Goal: Transaction & Acquisition: Download file/media

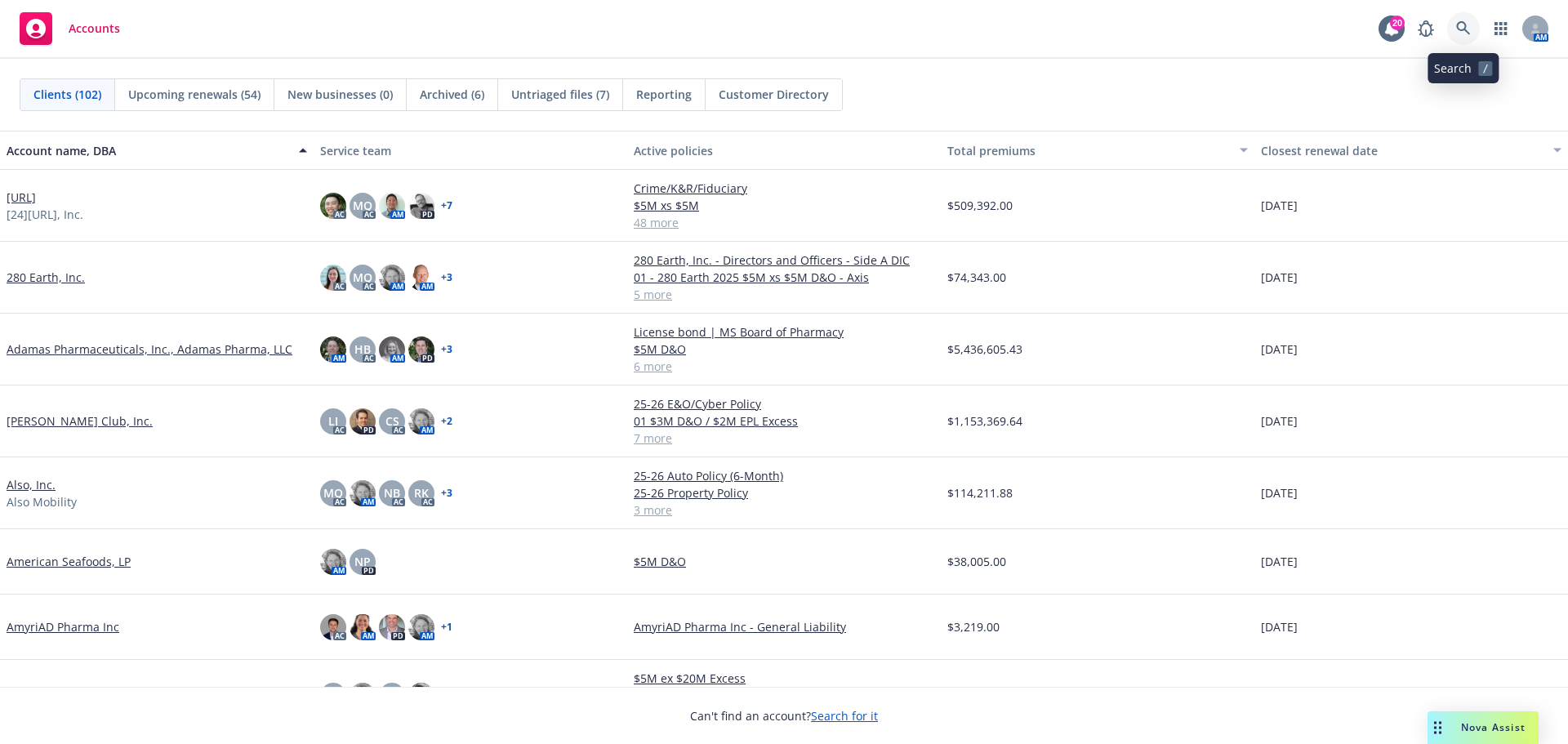
click at [1462, 22] on icon at bounding box center [1463, 29] width 14 height 14
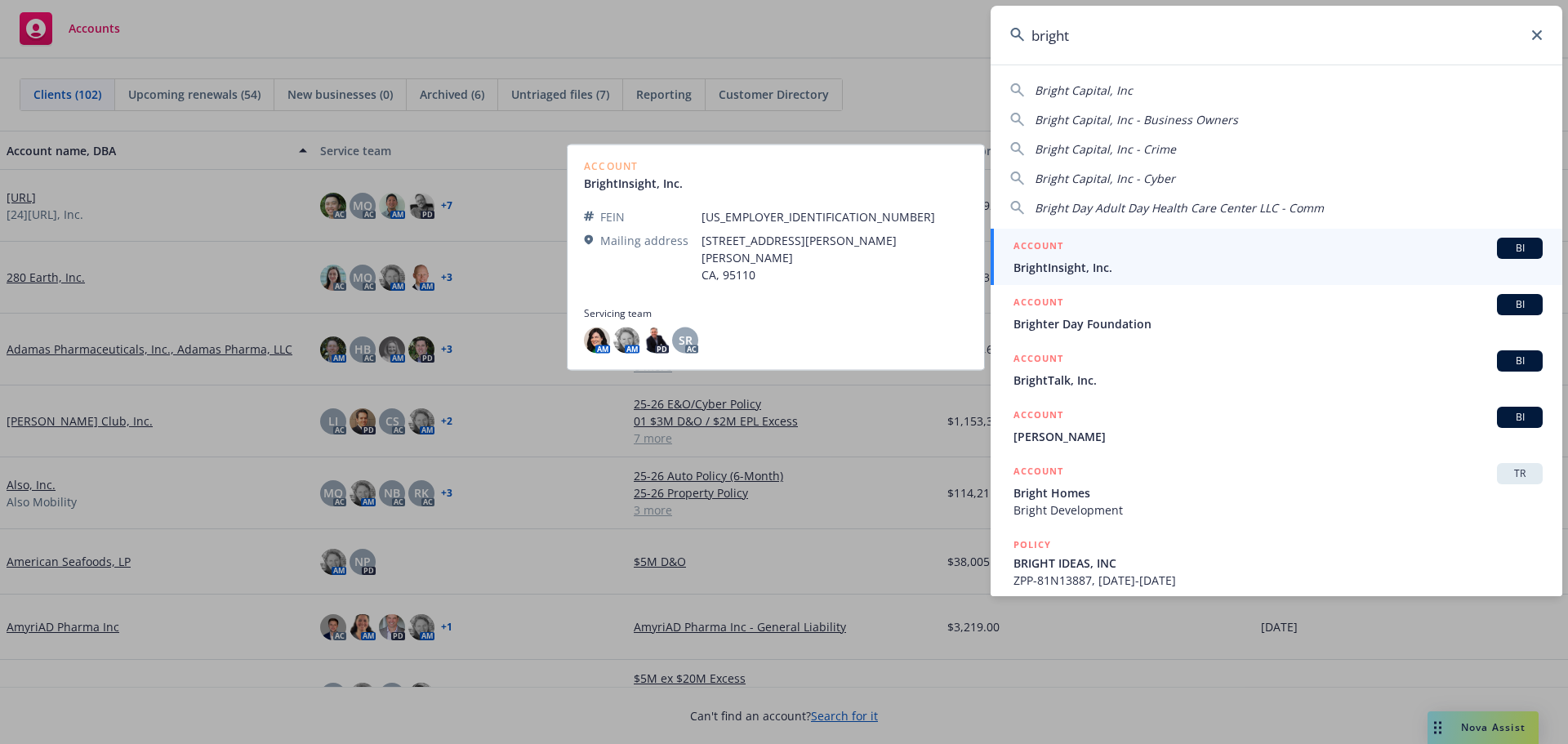
type input "bright"
click at [1506, 250] on span "BI" at bounding box center [1519, 248] width 33 height 14
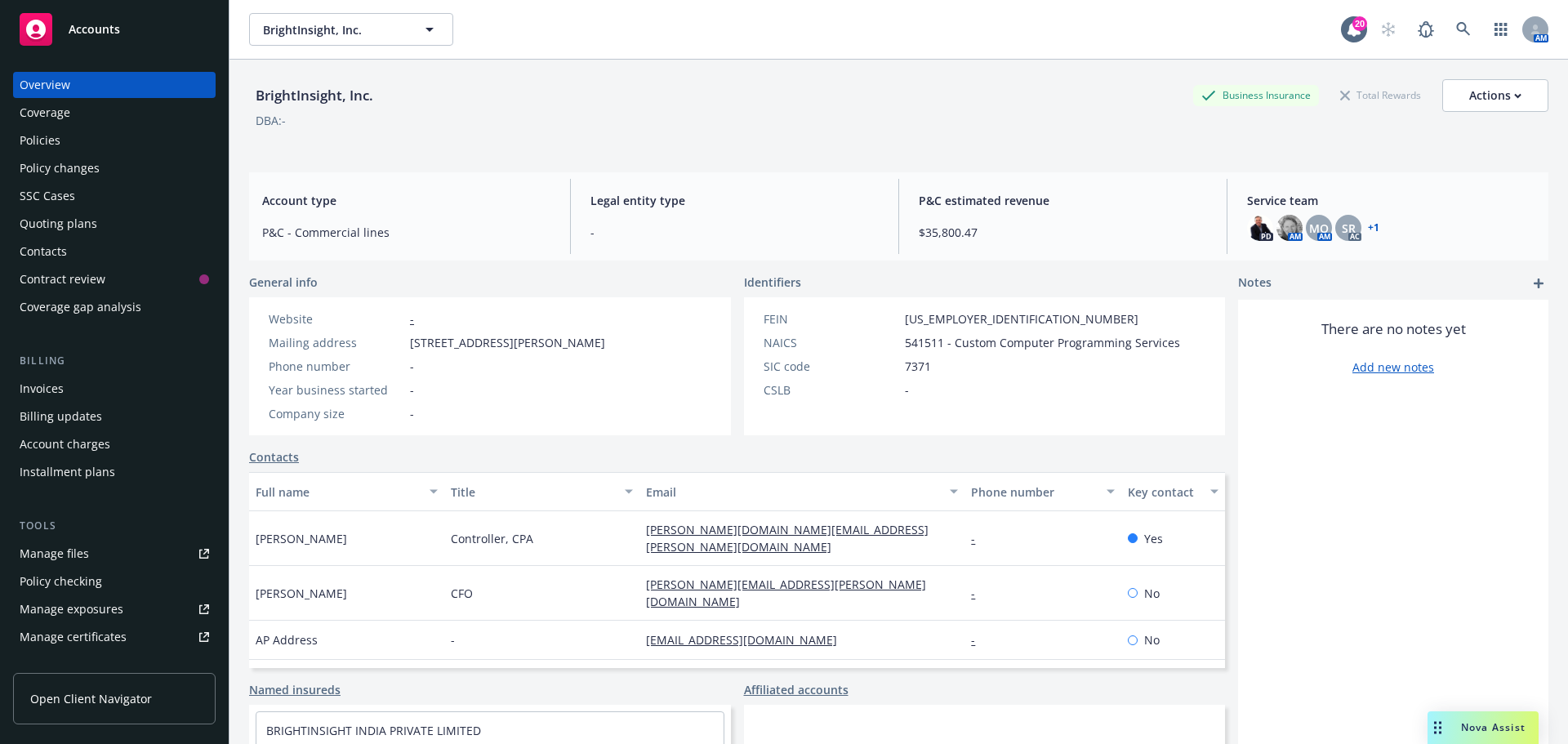
click at [61, 141] on div "Policies" at bounding box center [114, 140] width 189 height 26
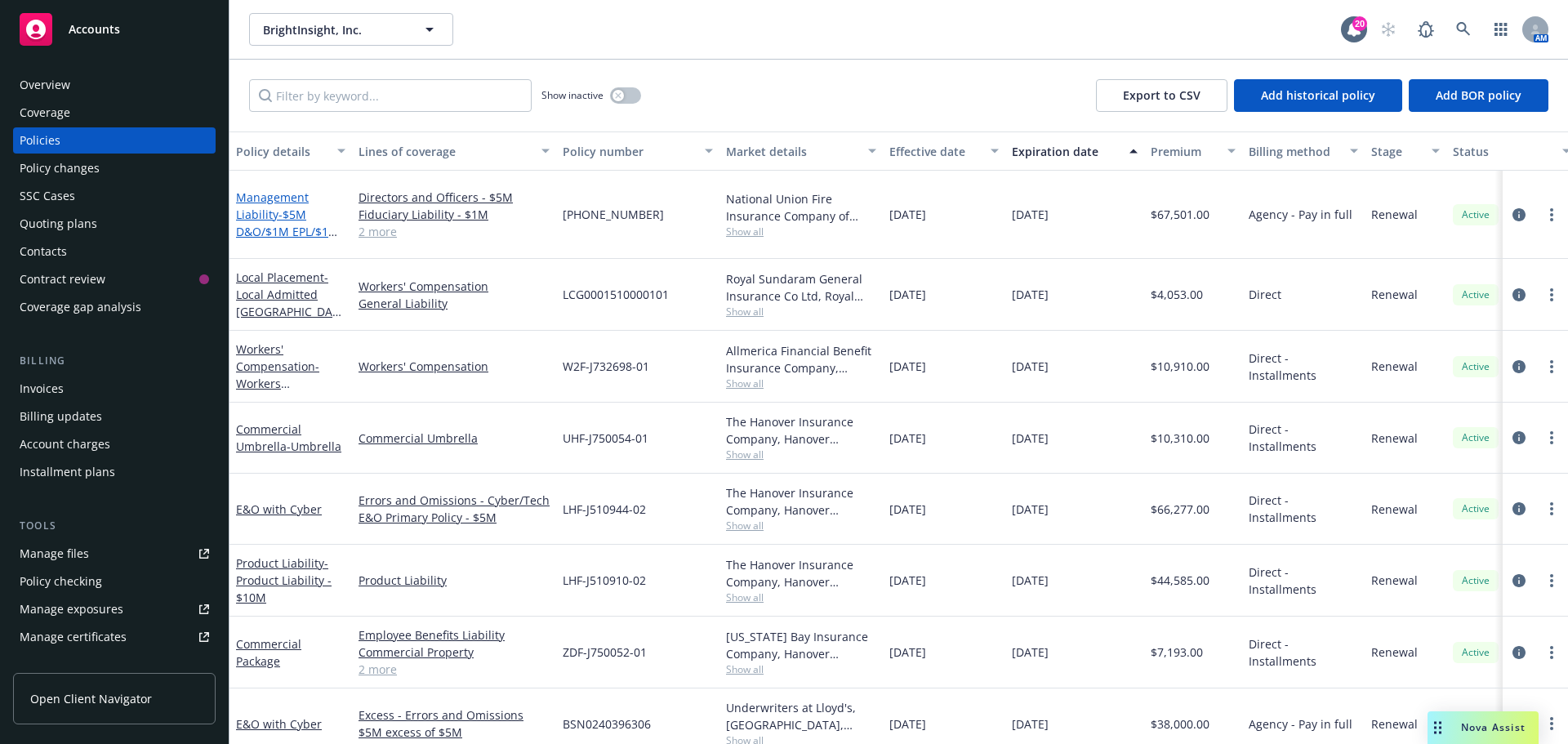
click at [279, 206] on span "- $5M D&O/$1M EPL/$1M FID/$1M Crime" at bounding box center [287, 231] width 103 height 50
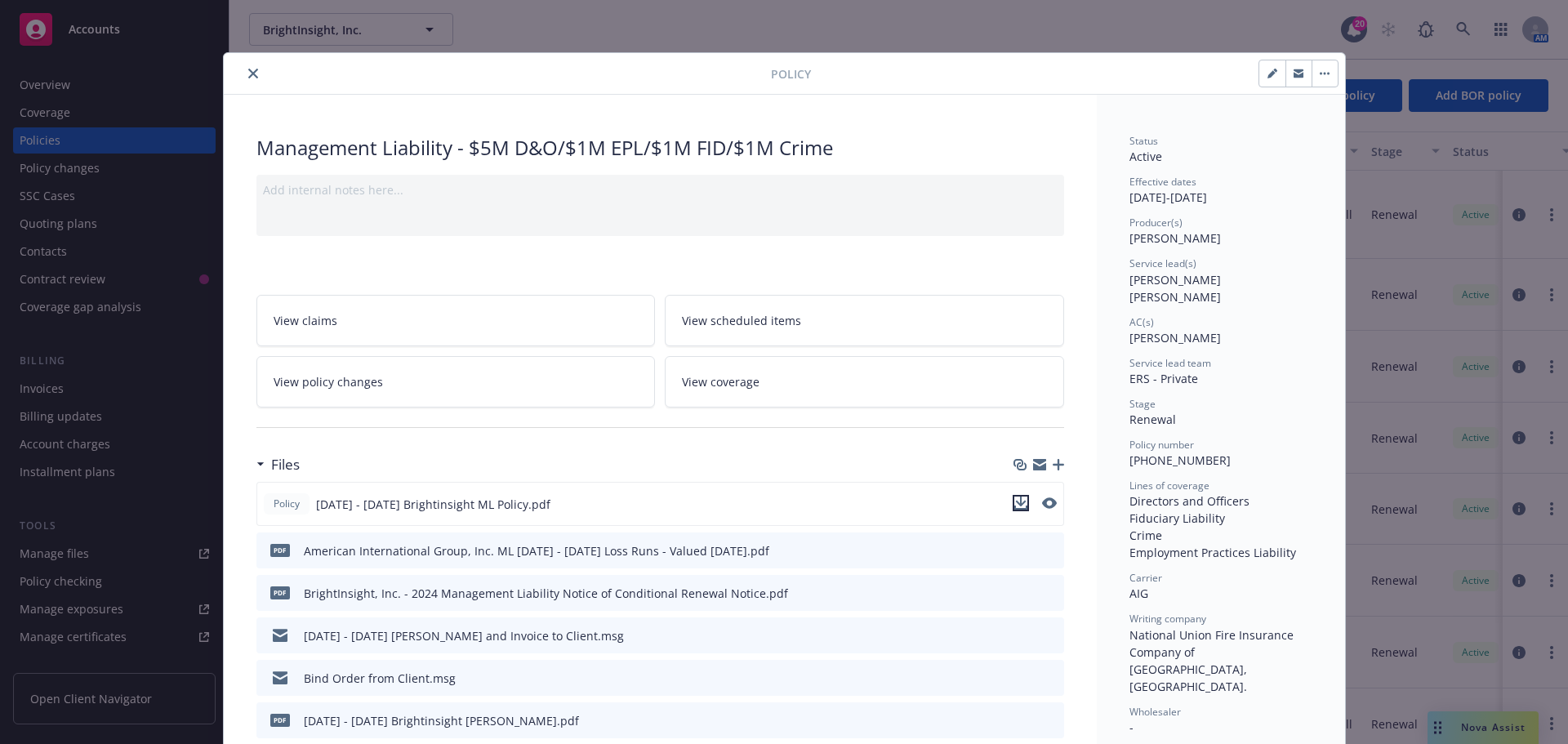
click at [1015, 505] on icon "download file" at bounding box center [1021, 503] width 13 height 13
